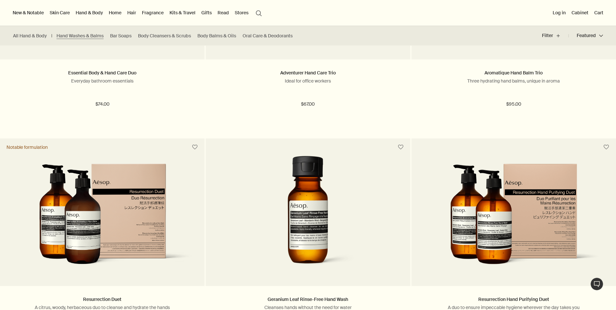
scroll to position [1235, 0]
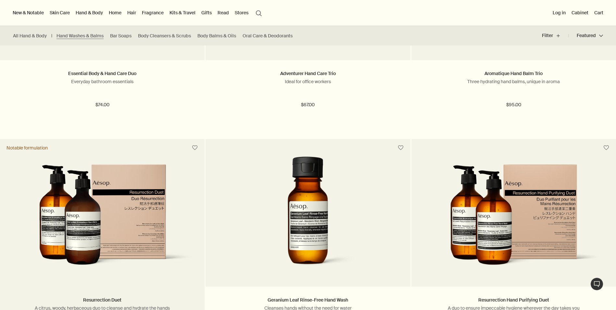
click at [82, 213] on img at bounding box center [102, 220] width 185 height 112
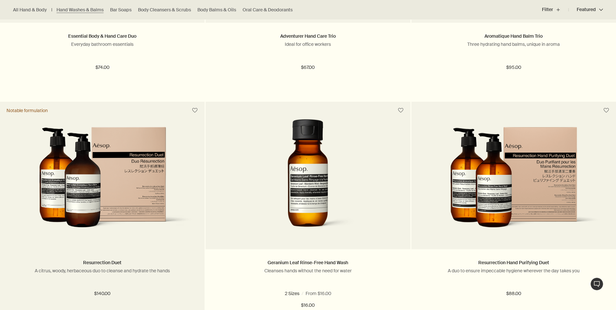
scroll to position [1361, 0]
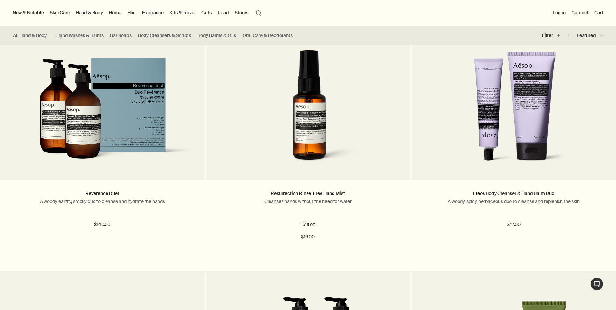
scroll to position [650, 0]
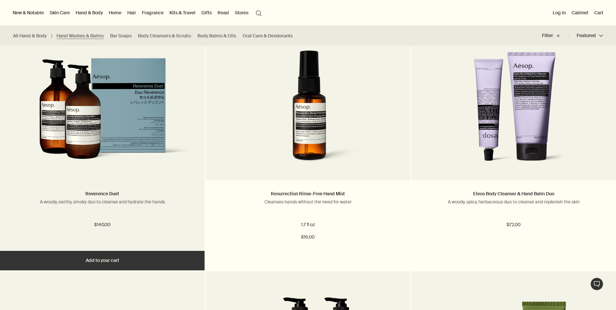
click at [121, 120] on img at bounding box center [102, 114] width 185 height 112
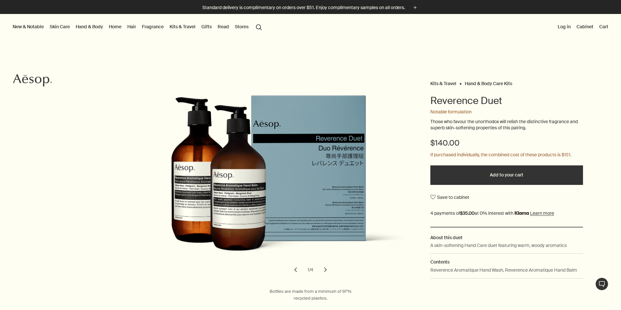
click at [324, 275] on button "chevron" at bounding box center [325, 270] width 14 height 14
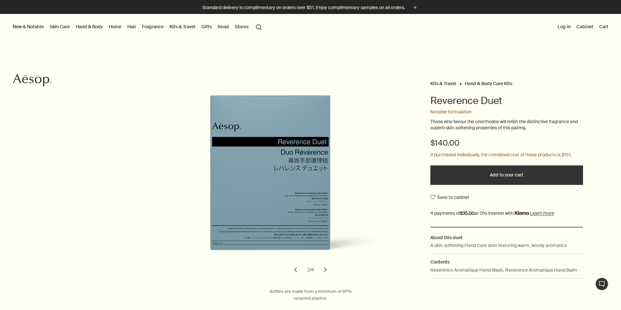
click at [324, 275] on button "chevron" at bounding box center [325, 270] width 14 height 14
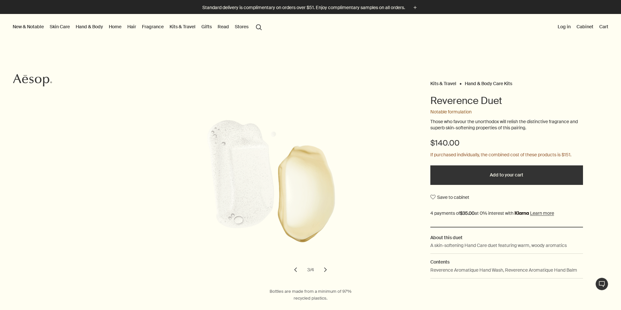
click at [324, 270] on button "chevron" at bounding box center [325, 270] width 14 height 14
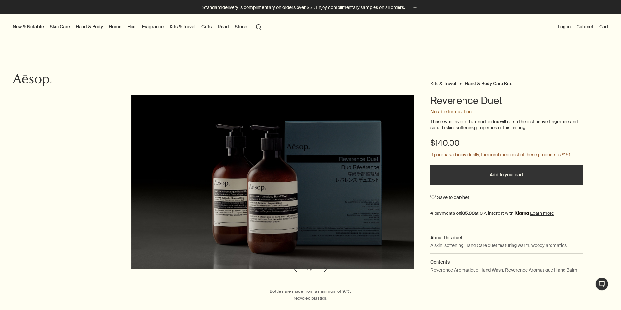
click at [324, 270] on button "chevron" at bounding box center [325, 270] width 14 height 14
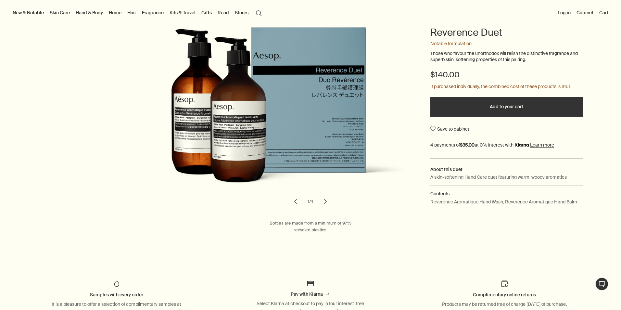
scroll to position [130, 0]
